Goal: Information Seeking & Learning: Find specific page/section

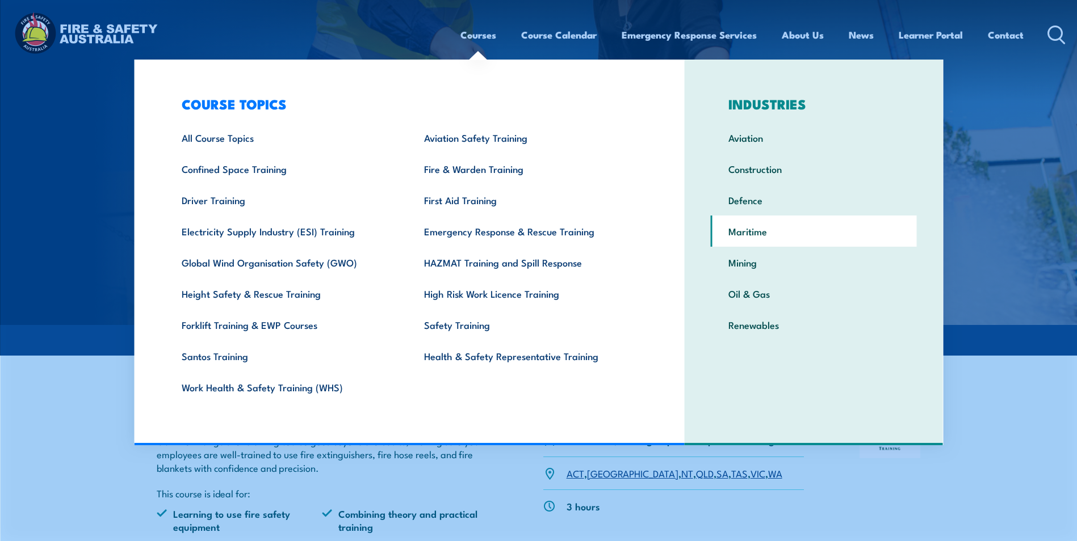
click at [744, 227] on link "Maritime" at bounding box center [814, 231] width 206 height 31
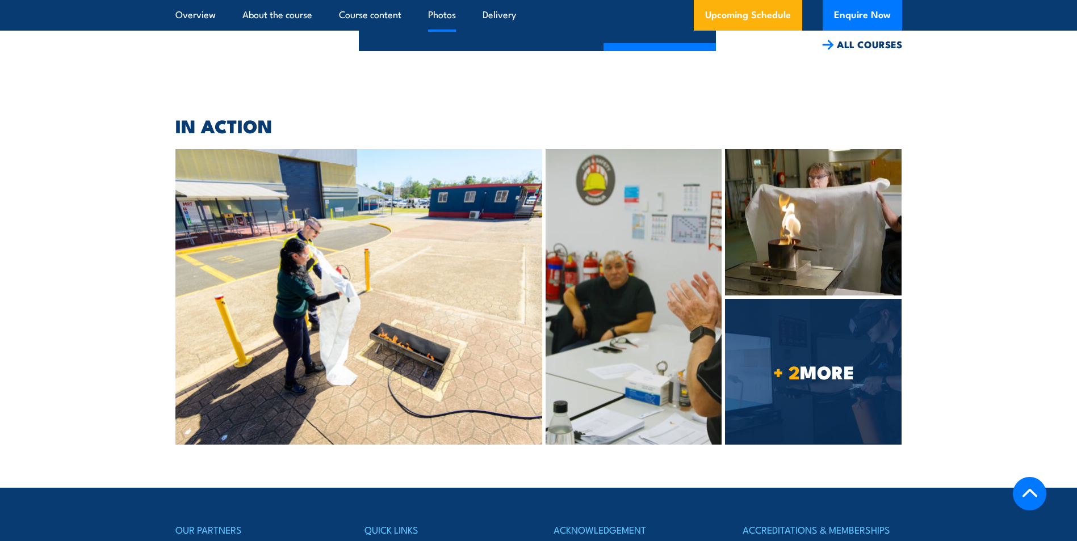
scroll to position [5731, 0]
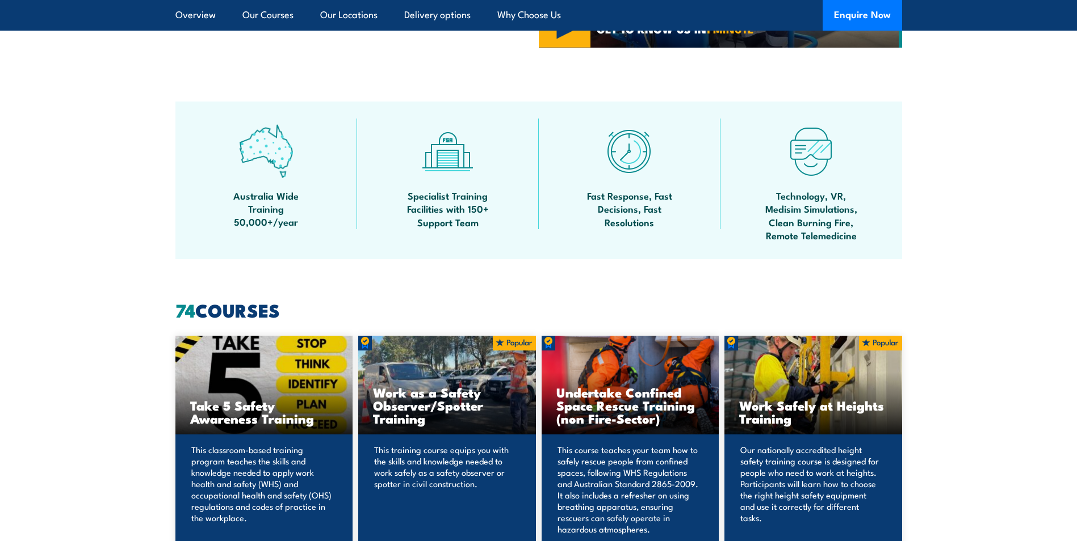
scroll to position [681, 0]
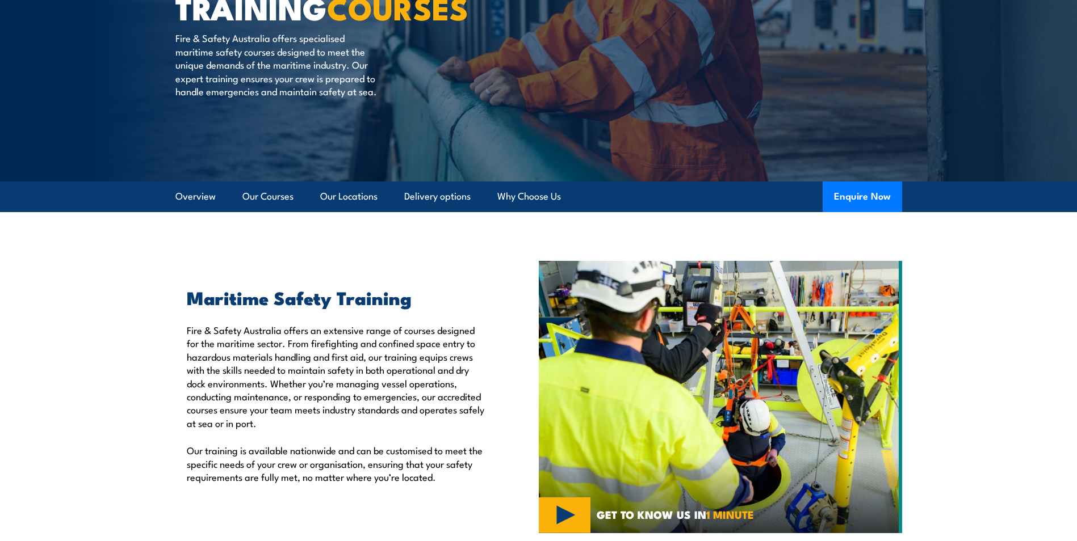
scroll to position [41, 0]
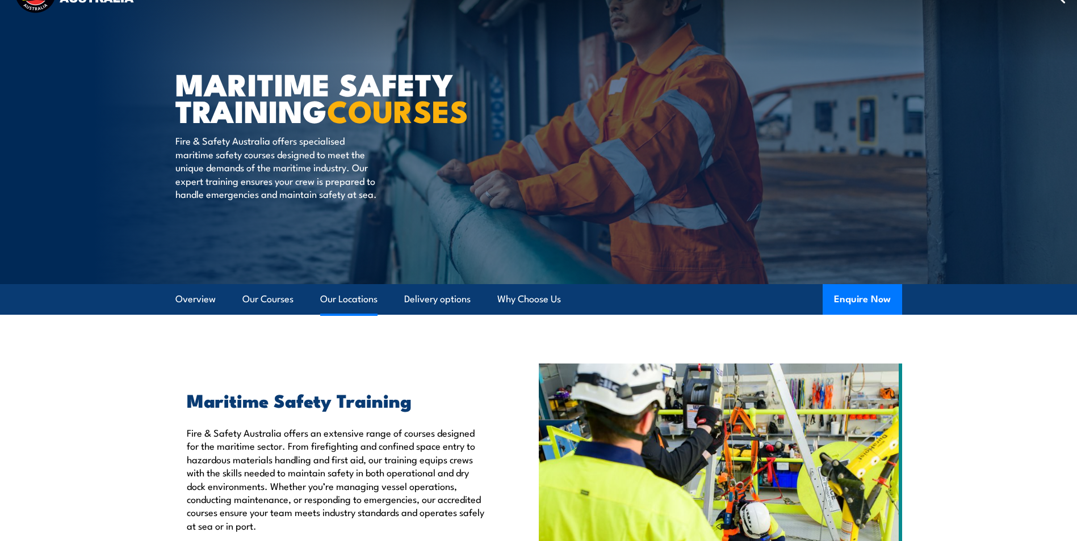
click at [363, 297] on link "Our Locations" at bounding box center [348, 299] width 57 height 30
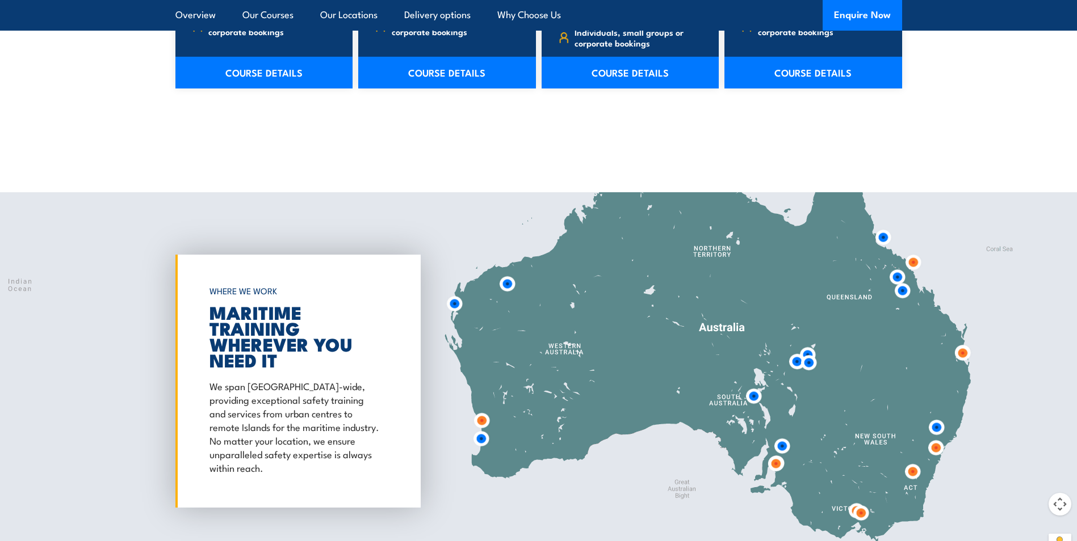
scroll to position [4305, 0]
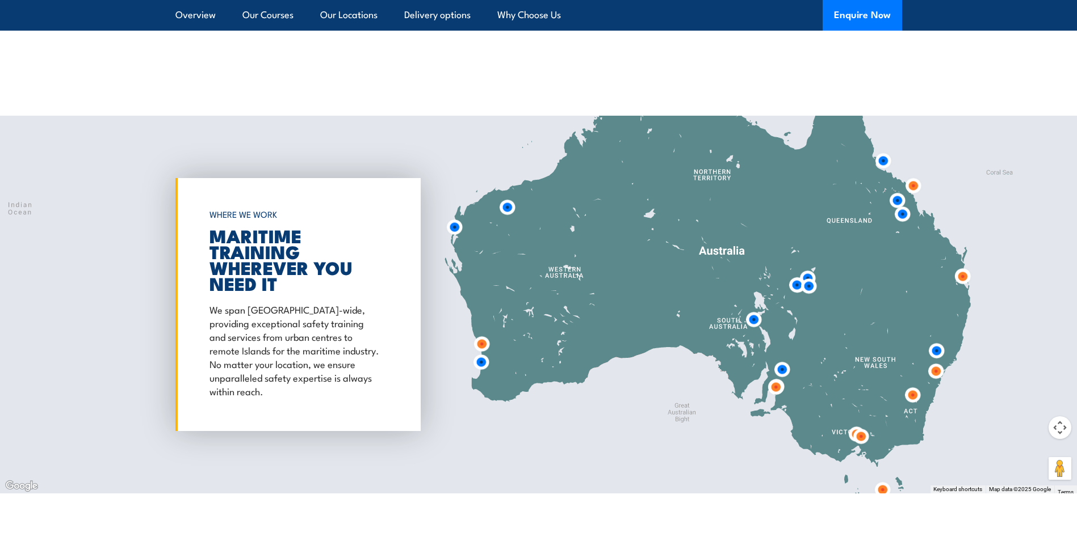
click at [484, 334] on img at bounding box center [481, 344] width 21 height 21
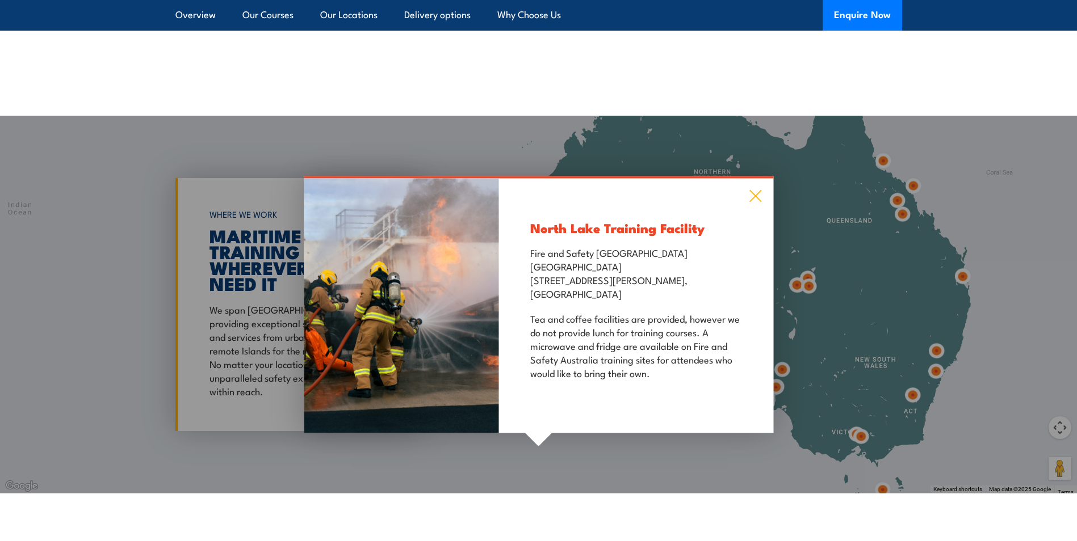
click at [755, 190] on icon at bounding box center [755, 196] width 13 height 12
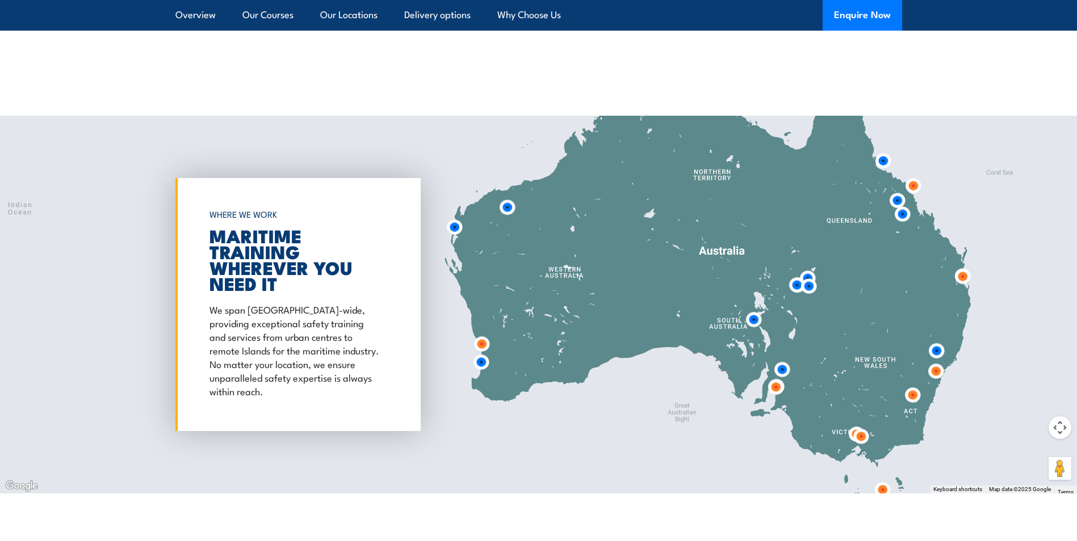
click at [484, 352] on img at bounding box center [480, 362] width 21 height 21
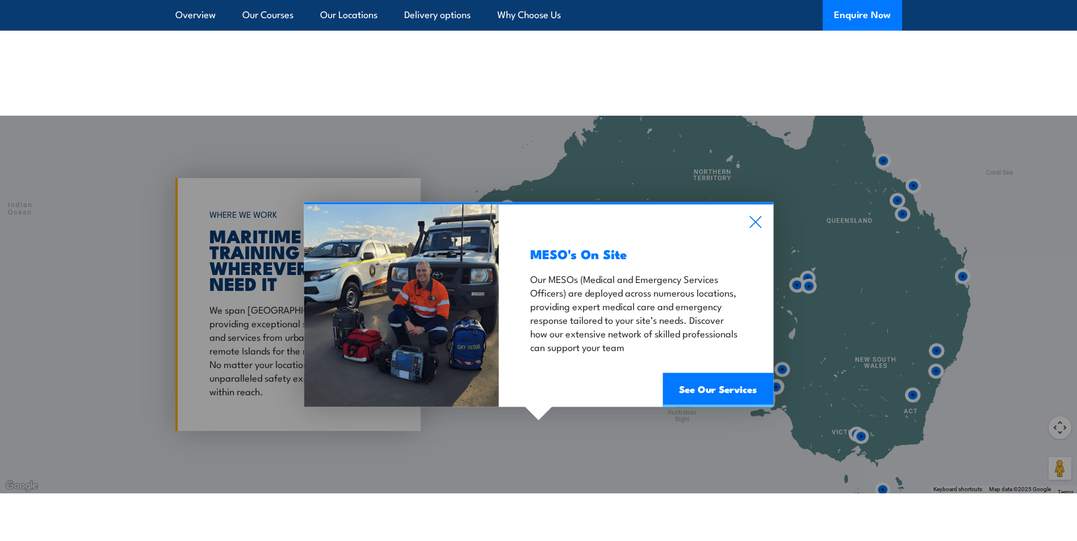
click at [763, 204] on div "MESO's On Site Our MESOs (Medical and Emergency Services Officers) are deployed…" at bounding box center [636, 305] width 274 height 203
click at [760, 216] on icon at bounding box center [755, 222] width 12 height 12
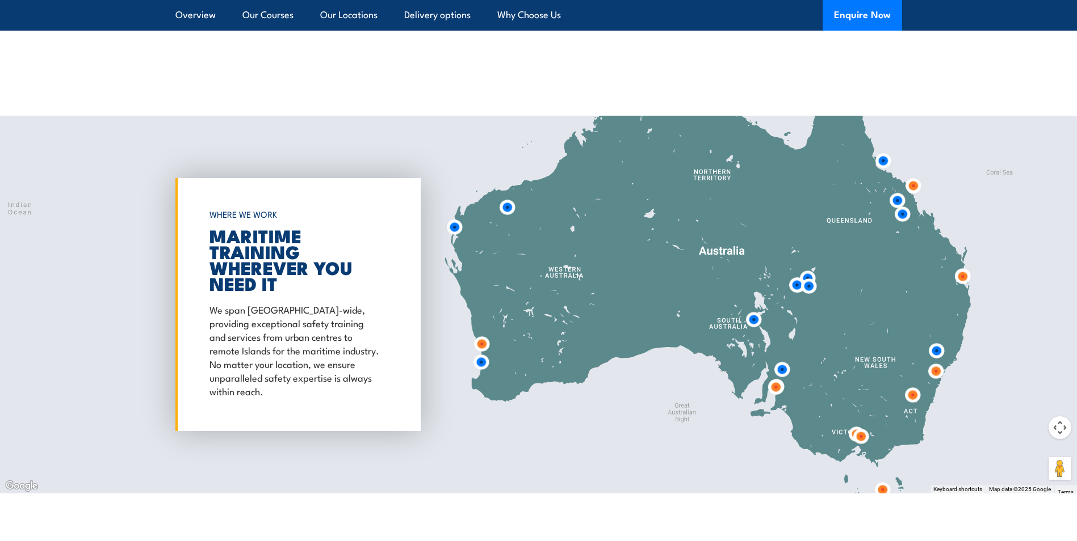
click at [457, 217] on img at bounding box center [454, 227] width 21 height 21
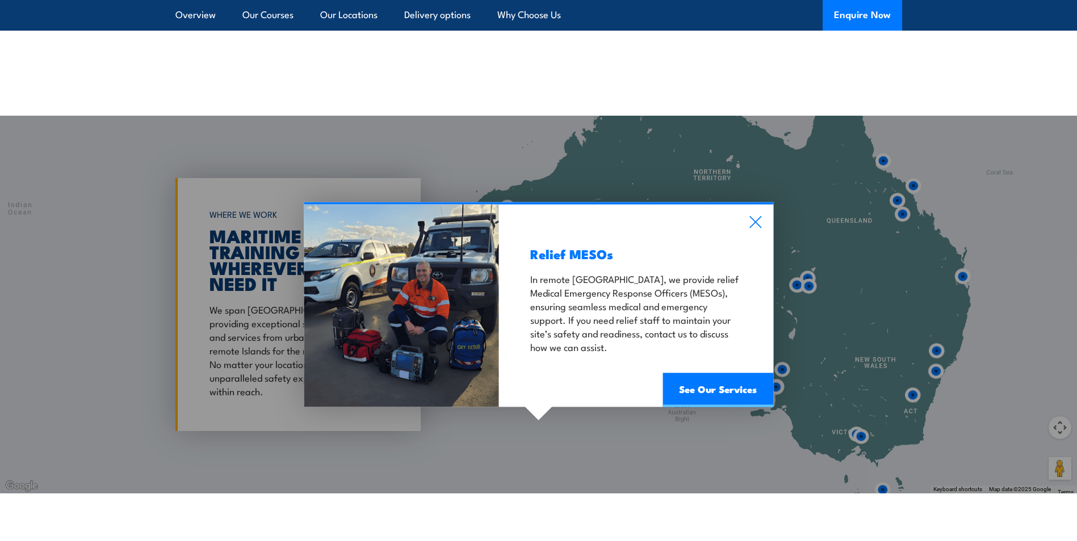
click at [746, 204] on div "Relief MESOs In remote Western Australia, we provide relief Medical Emergency R…" at bounding box center [636, 305] width 274 height 203
